Goal: Navigation & Orientation: Find specific page/section

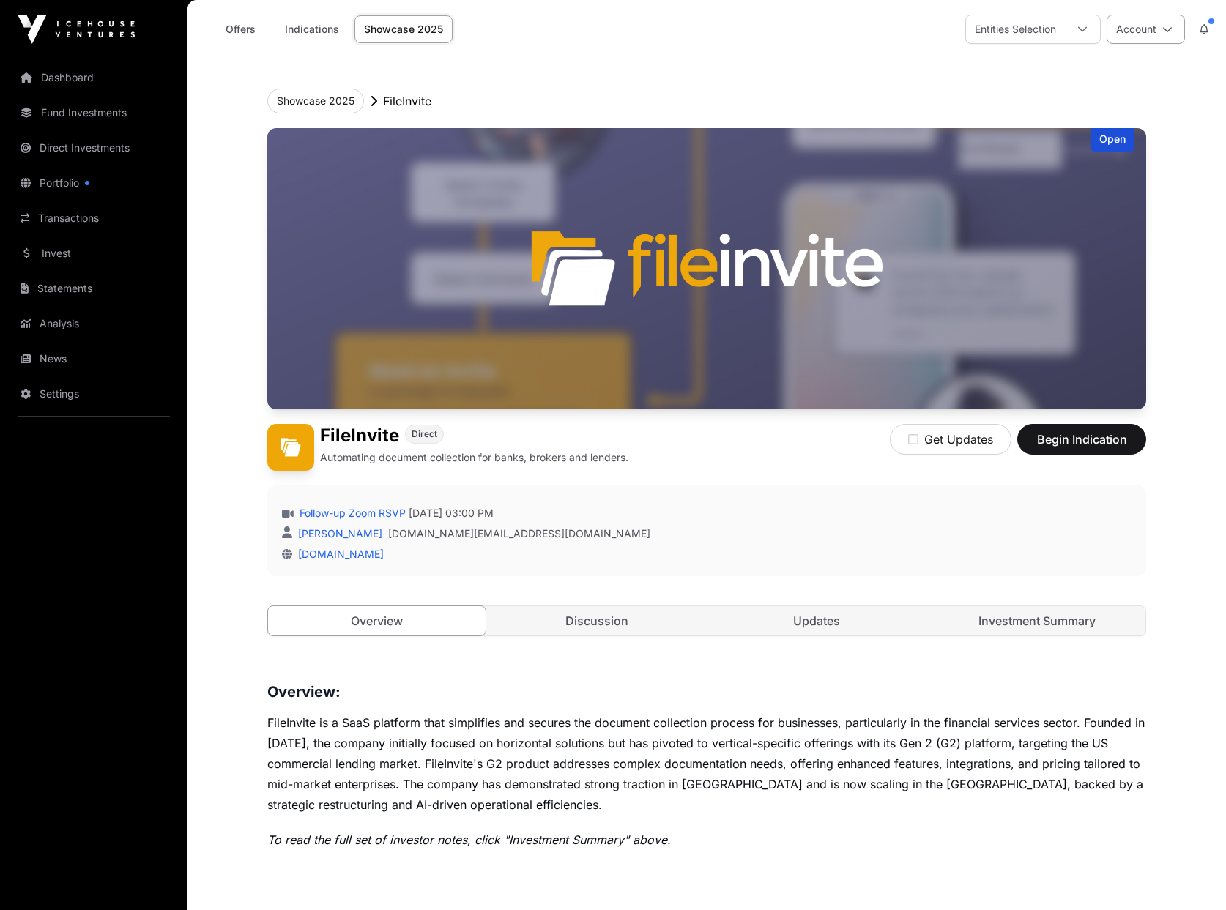
click at [1148, 31] on button "Account" at bounding box center [1146, 29] width 78 height 29
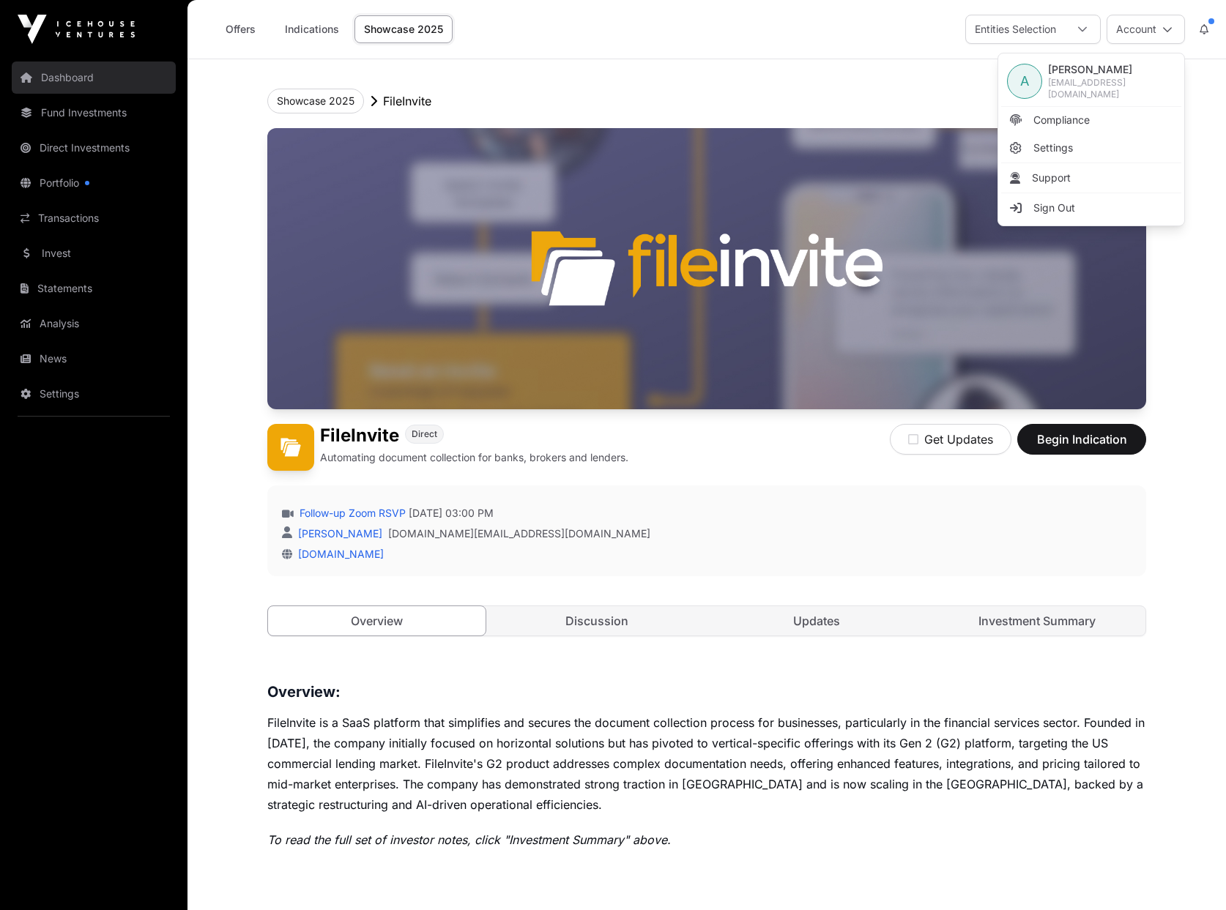
click at [74, 78] on link "Dashboard" at bounding box center [94, 78] width 164 height 32
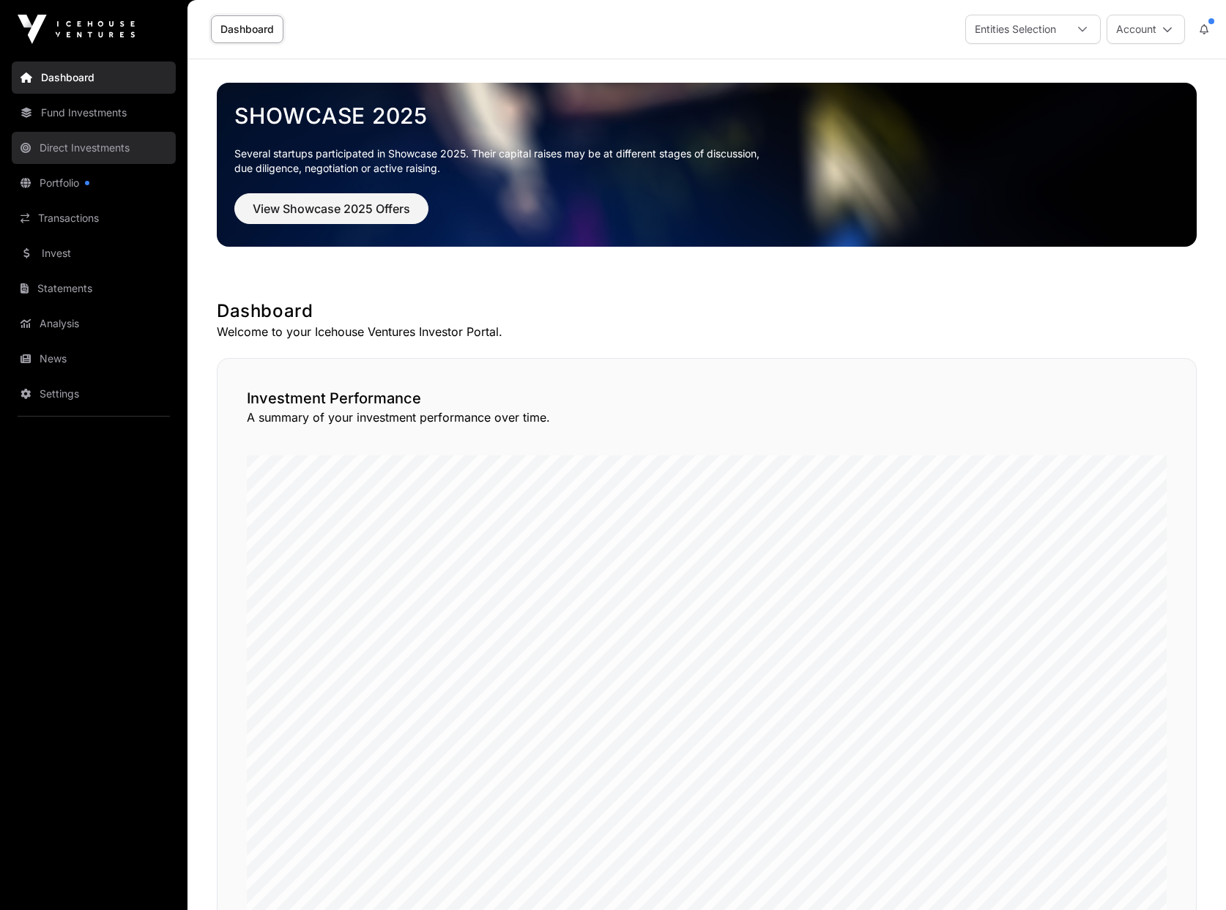
click at [64, 147] on link "Direct Investments" at bounding box center [94, 148] width 164 height 32
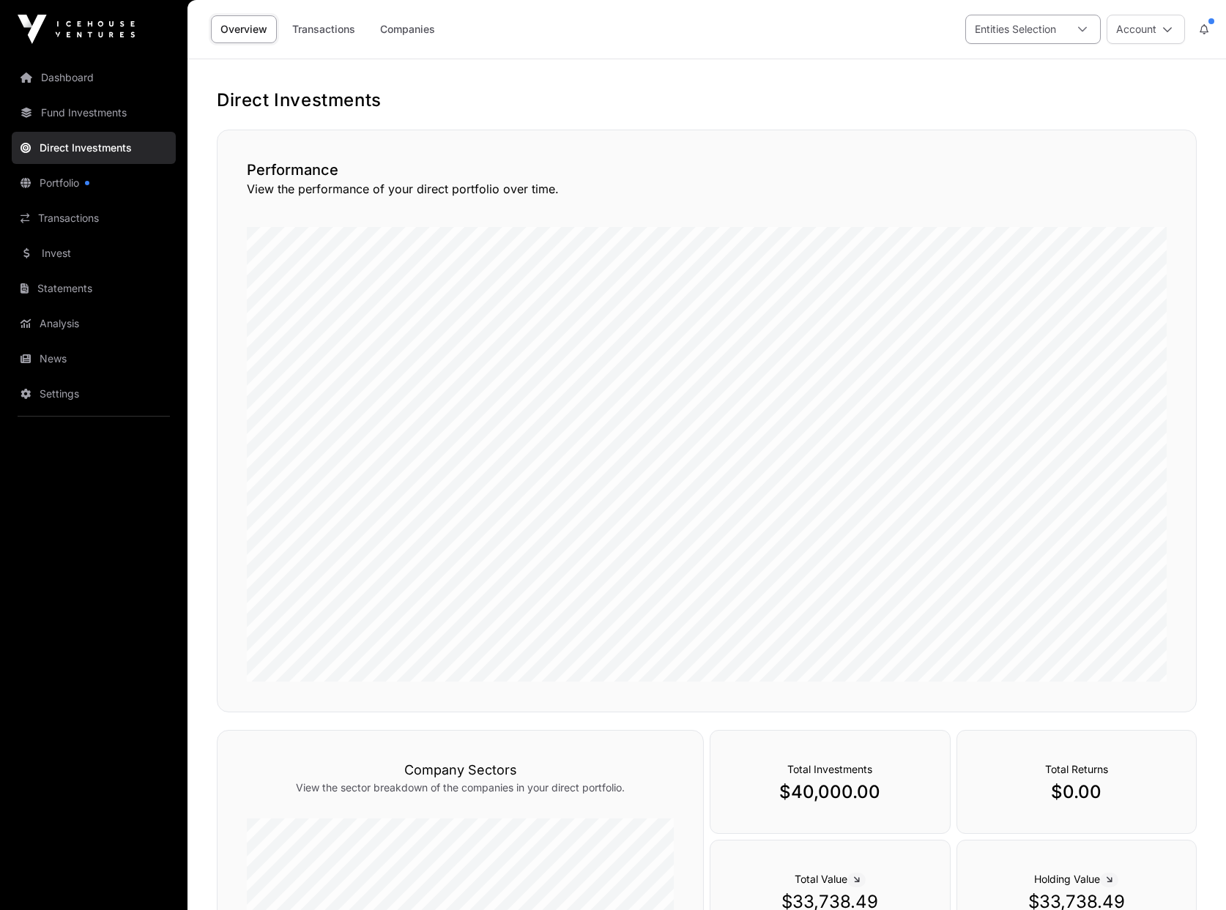
click at [1030, 32] on div "Entities Selection" at bounding box center [1015, 29] width 99 height 28
click at [1140, 35] on button "Account" at bounding box center [1146, 29] width 78 height 29
click at [549, 65] on main "Direct Investments Performance View the performance of your direct portfolio ov…" at bounding box center [706, 628] width 1038 height 1138
click at [325, 33] on link "Transactions" at bounding box center [324, 29] width 82 height 28
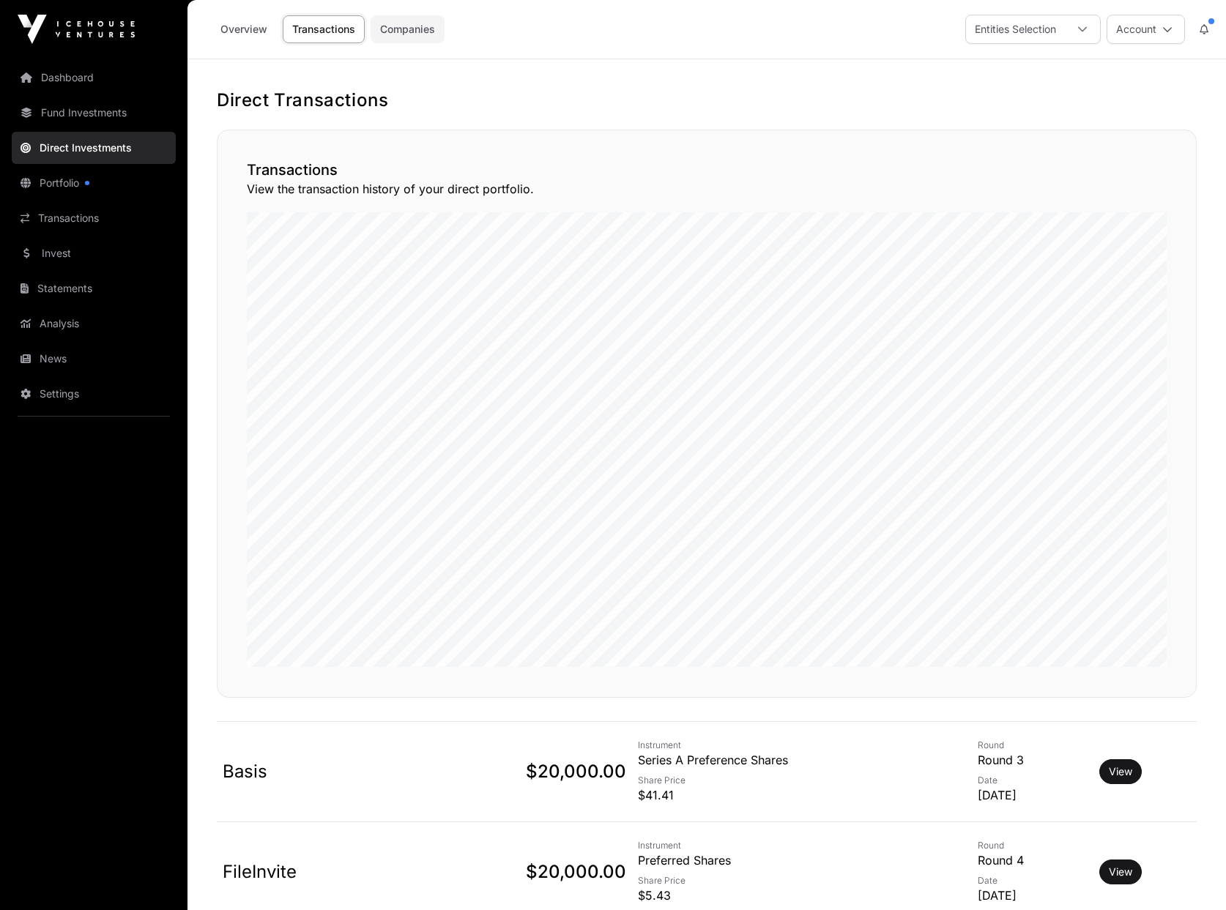
click at [425, 34] on link "Companies" at bounding box center [408, 29] width 74 height 28
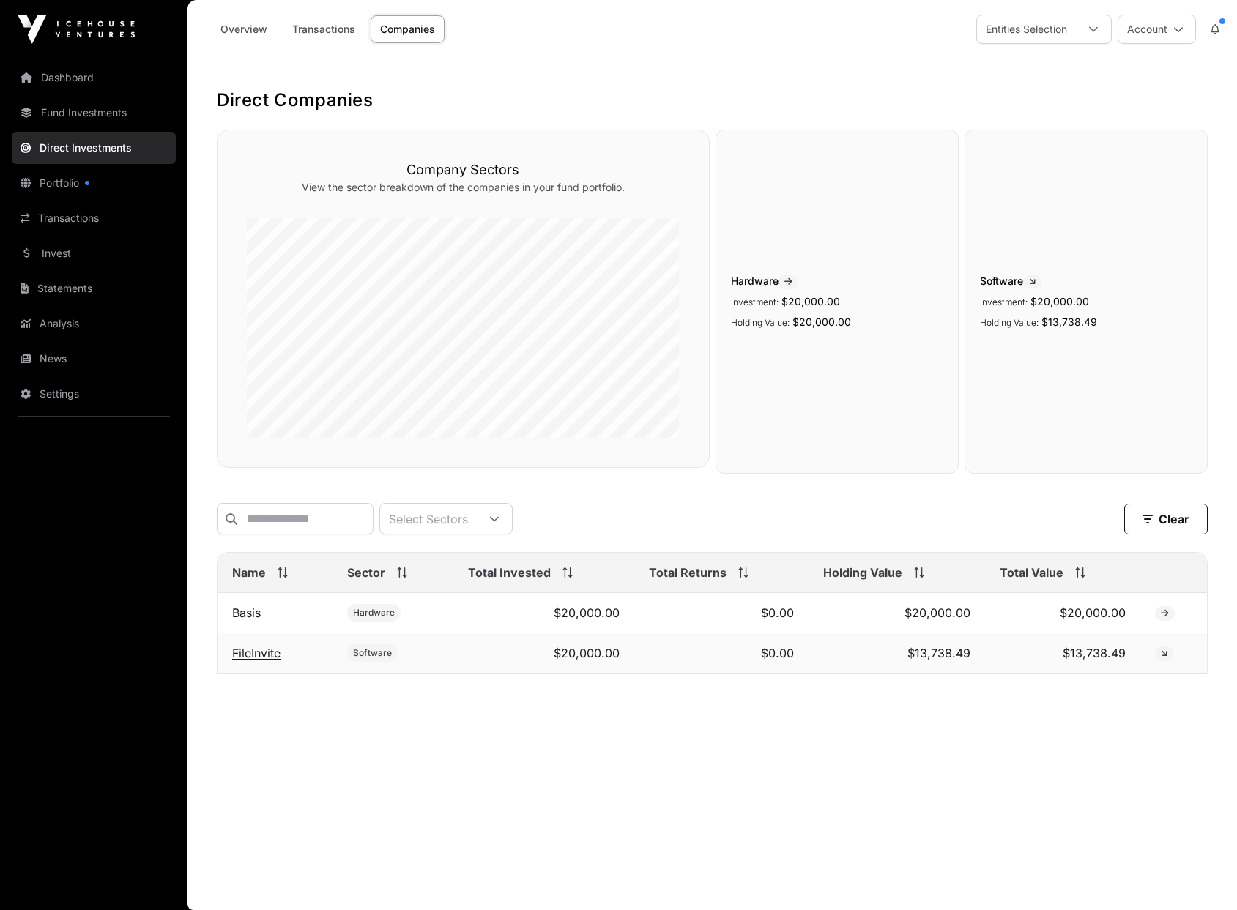
click at [240, 661] on link "FileInvite" at bounding box center [256, 653] width 48 height 15
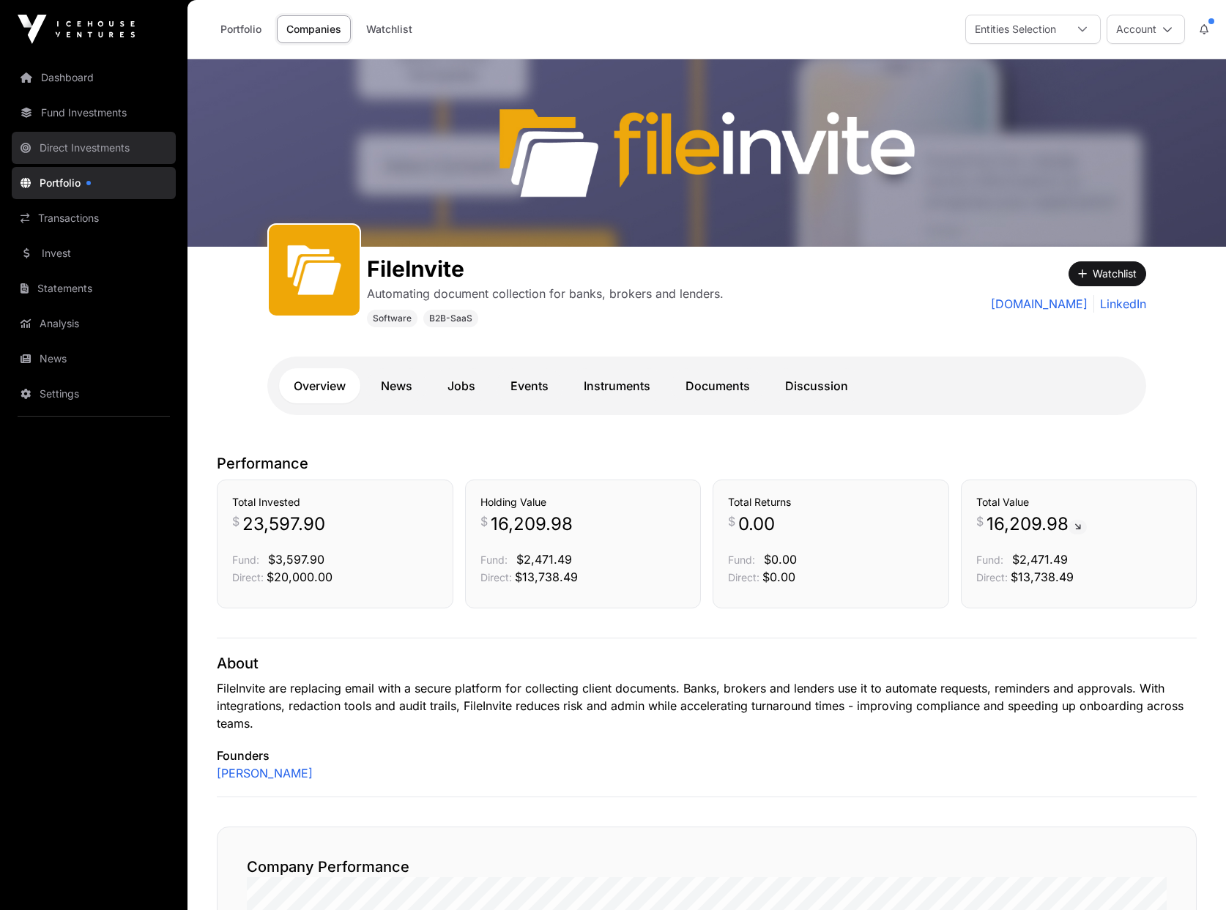
click at [55, 153] on link "Direct Investments" at bounding box center [94, 148] width 164 height 32
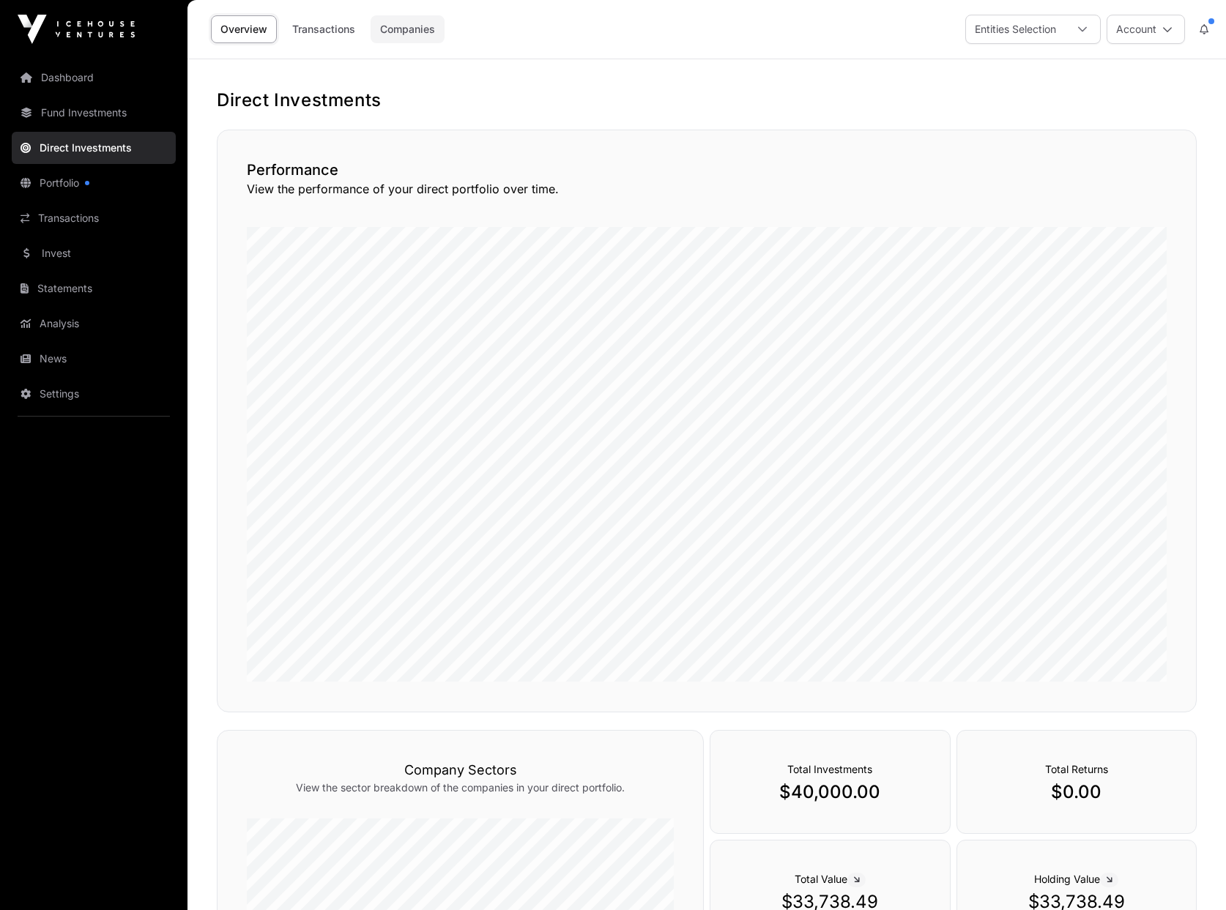
click at [410, 27] on link "Companies" at bounding box center [408, 29] width 74 height 28
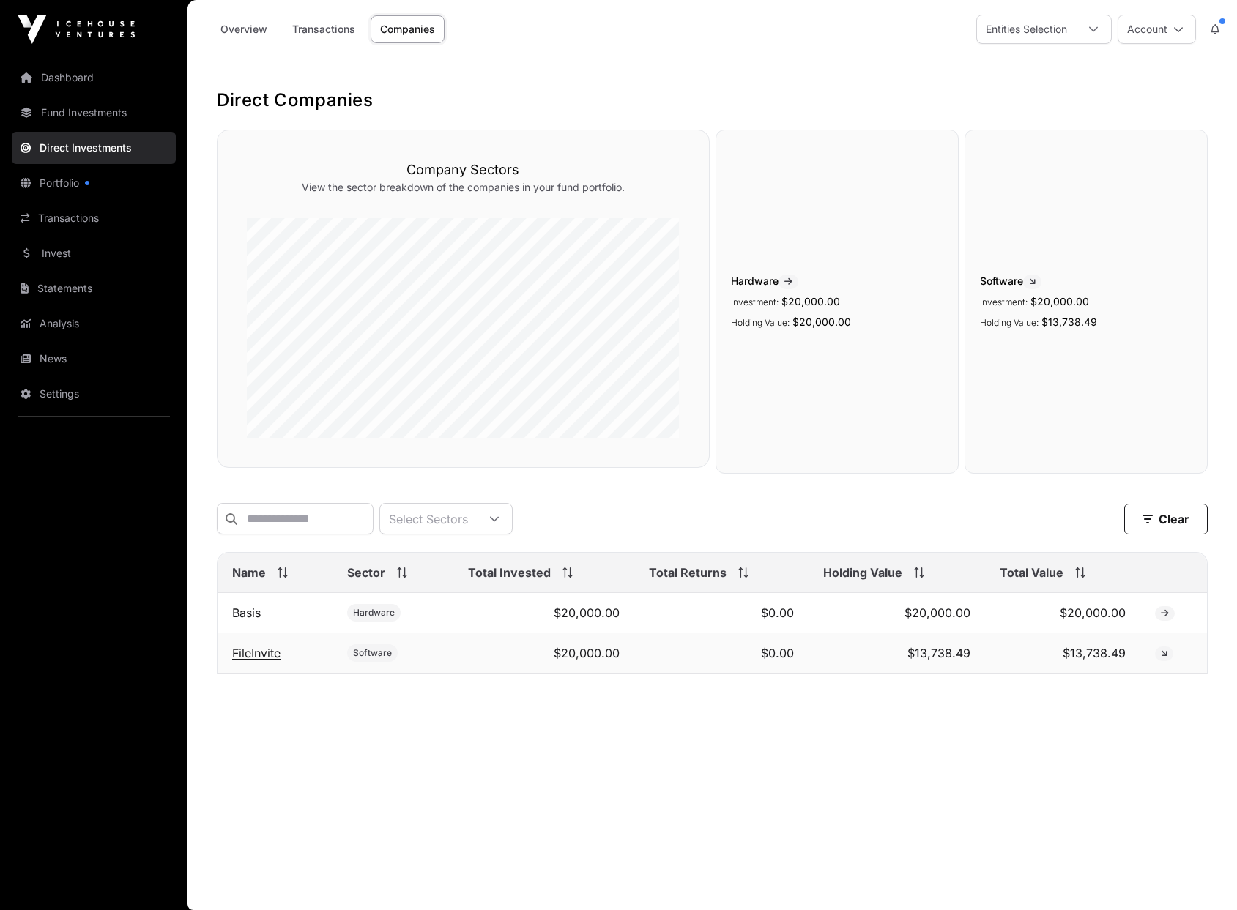
click at [243, 661] on link "FileInvite" at bounding box center [256, 653] width 48 height 15
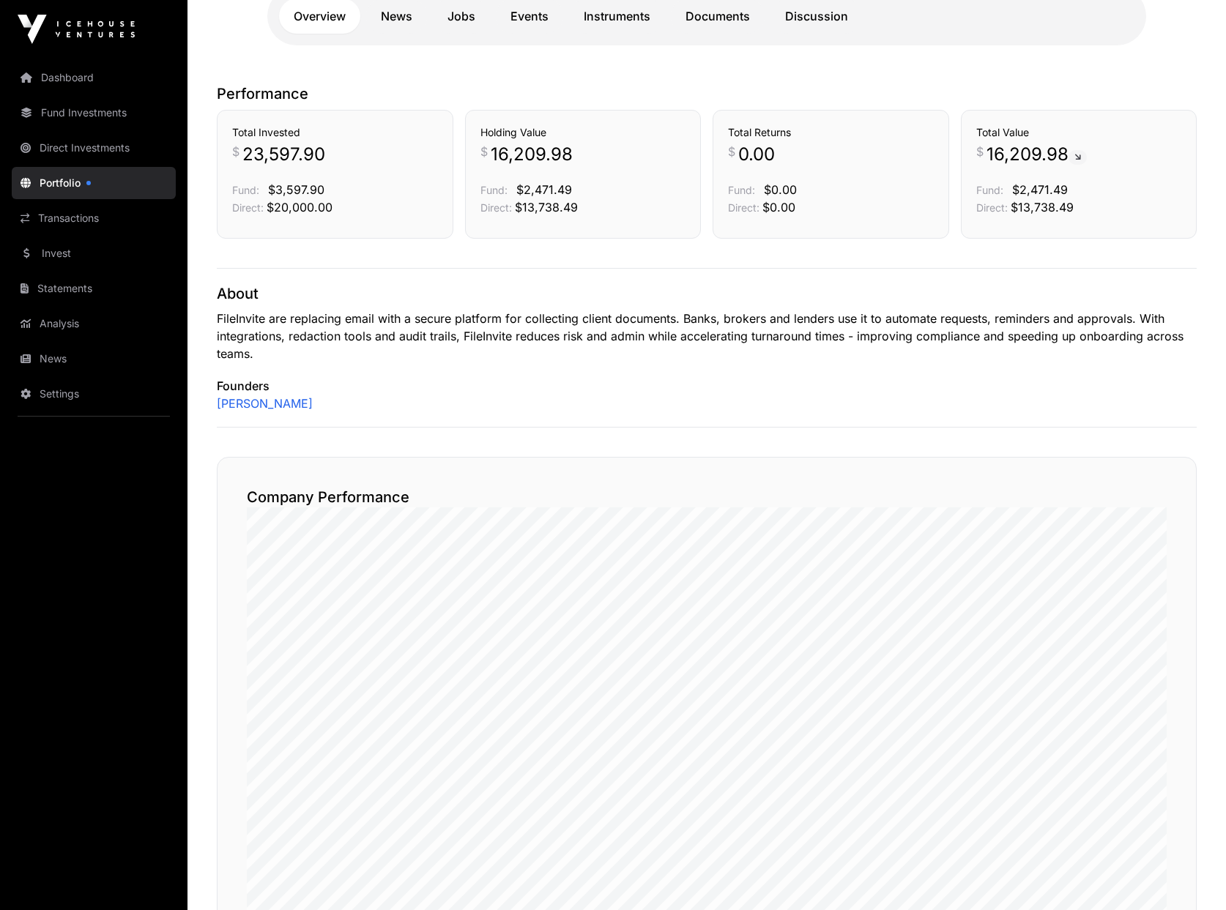
scroll to position [366, 0]
